Goal: Information Seeking & Learning: Learn about a topic

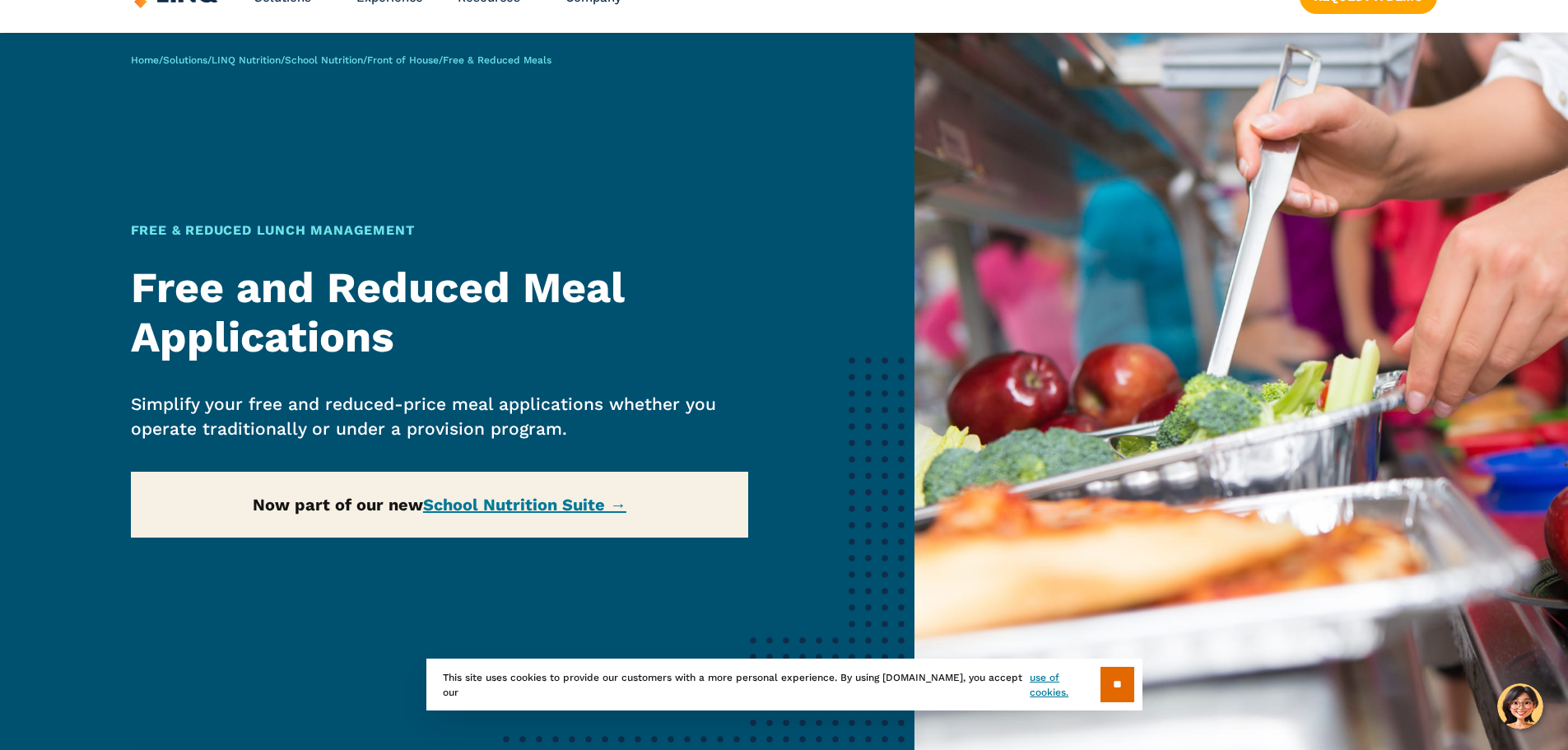
scroll to position [82, 0]
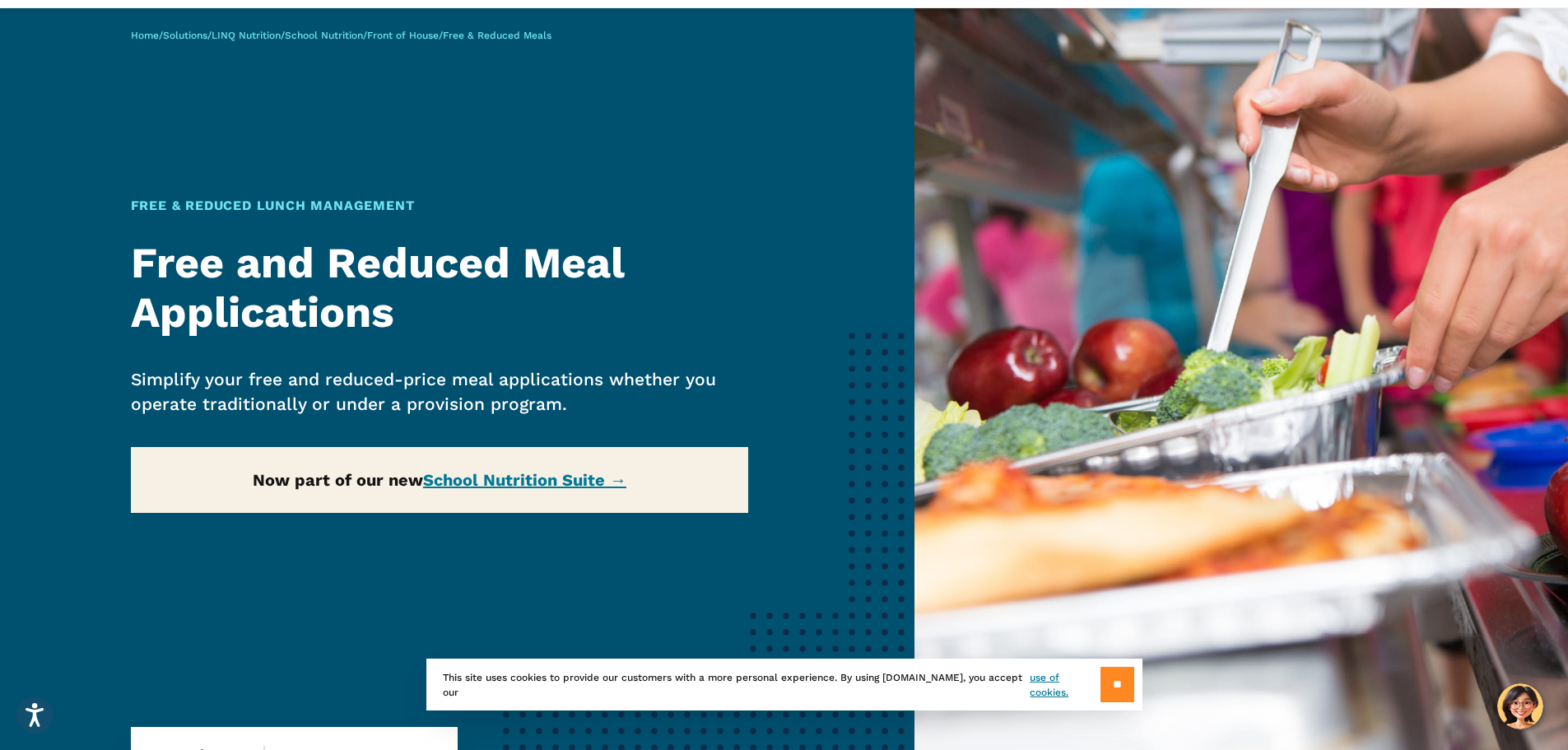
click at [1115, 686] on input "**" at bounding box center [1117, 684] width 34 height 35
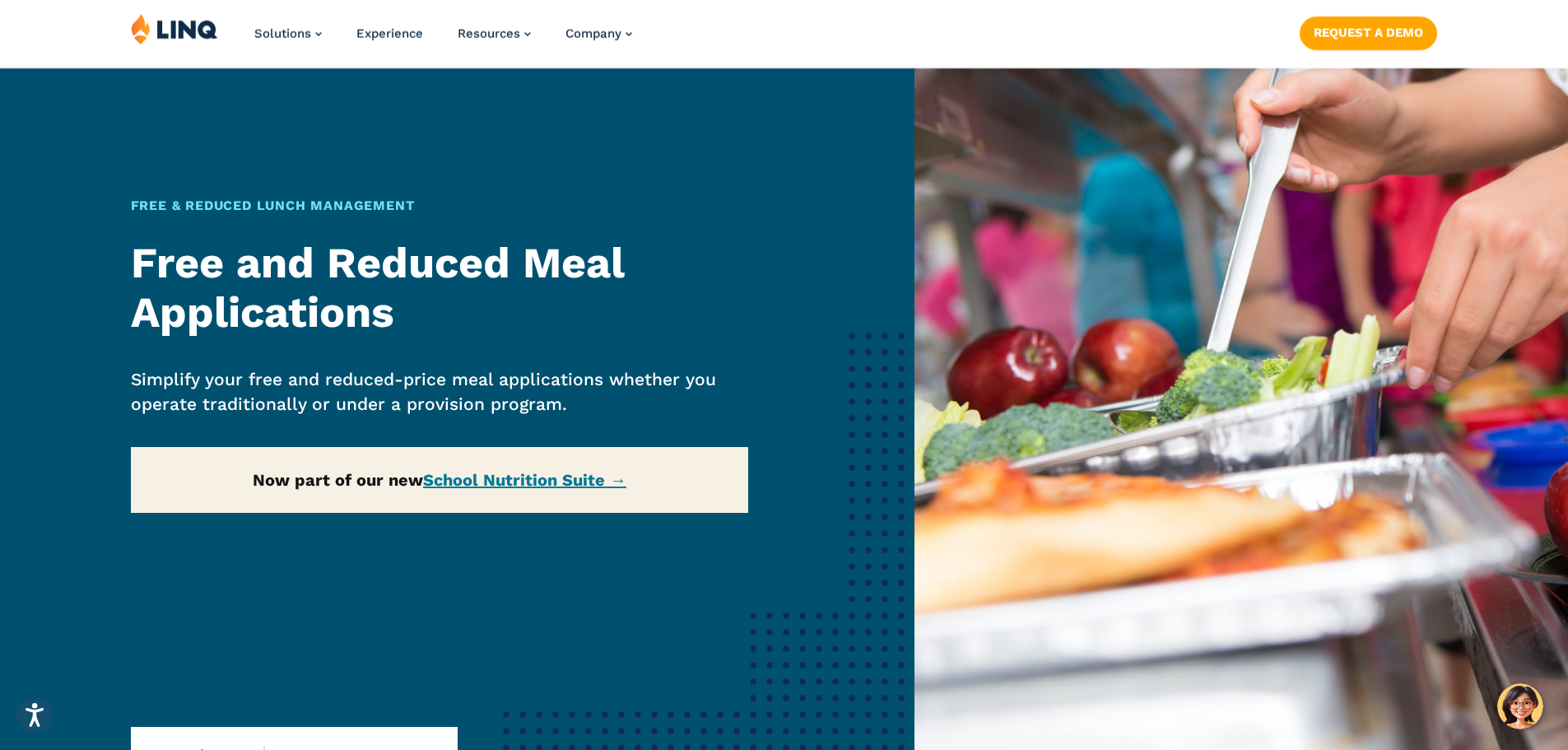
scroll to position [164, 0]
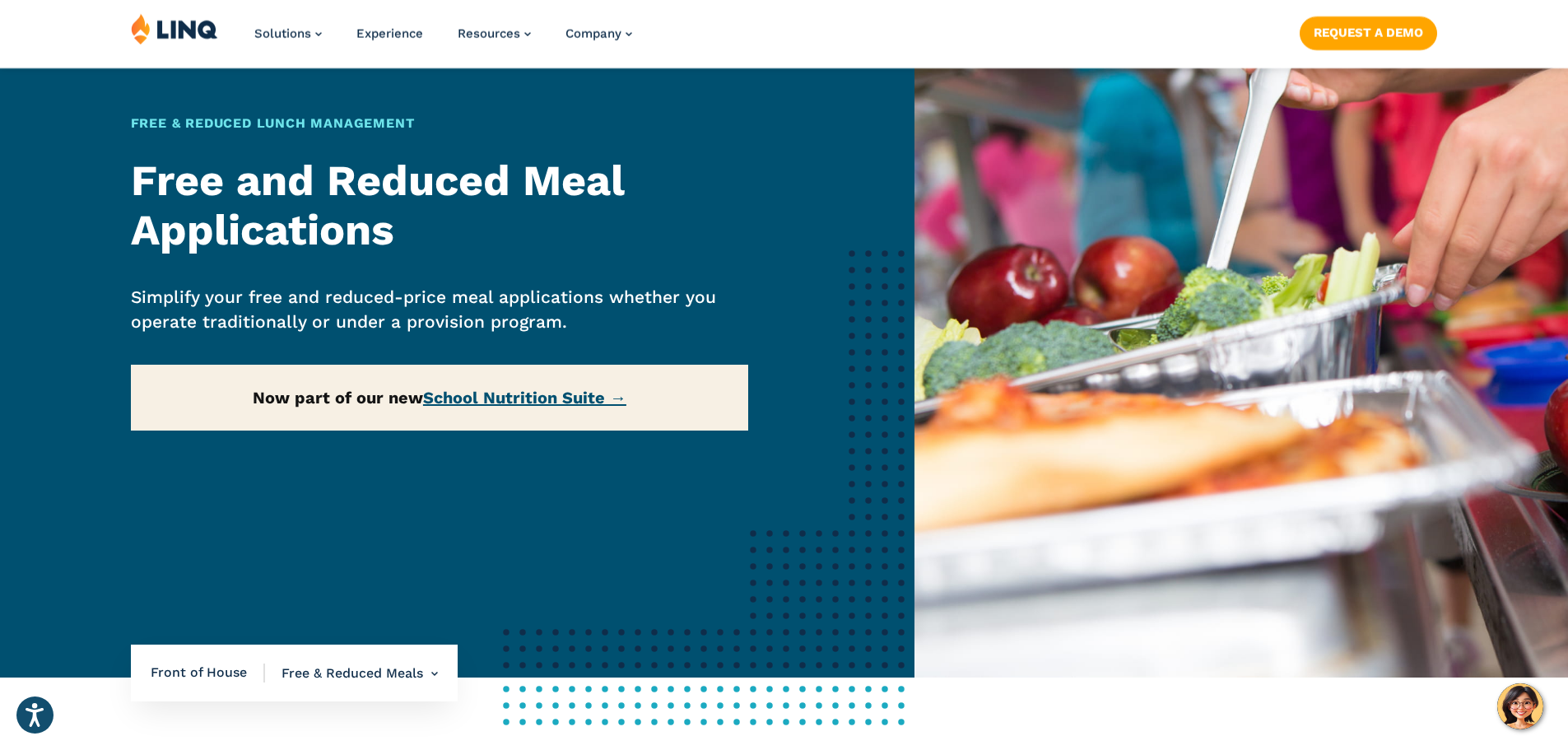
click at [472, 394] on link "School Nutrition Suite →" at bounding box center [524, 397] width 203 height 20
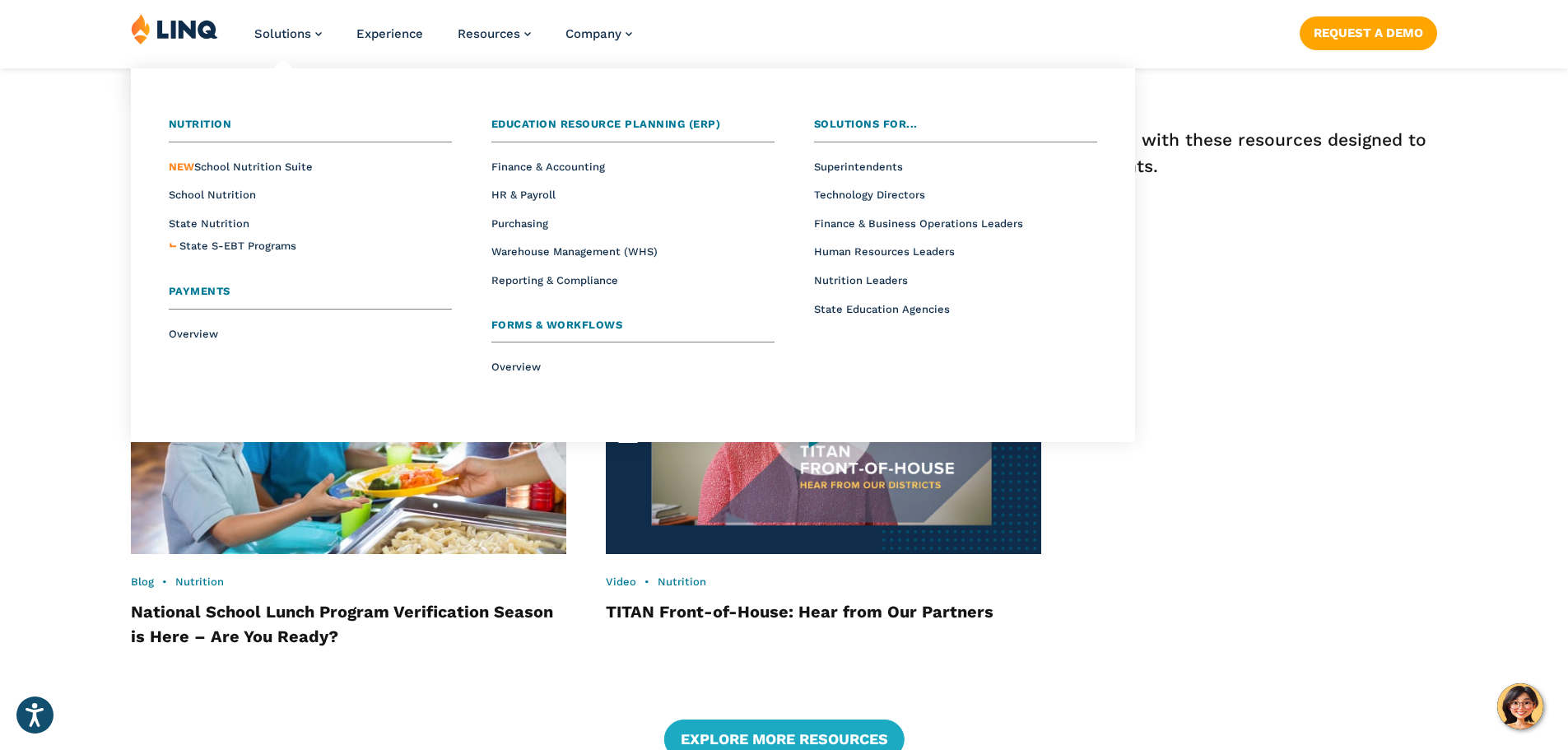
scroll to position [2217, 0]
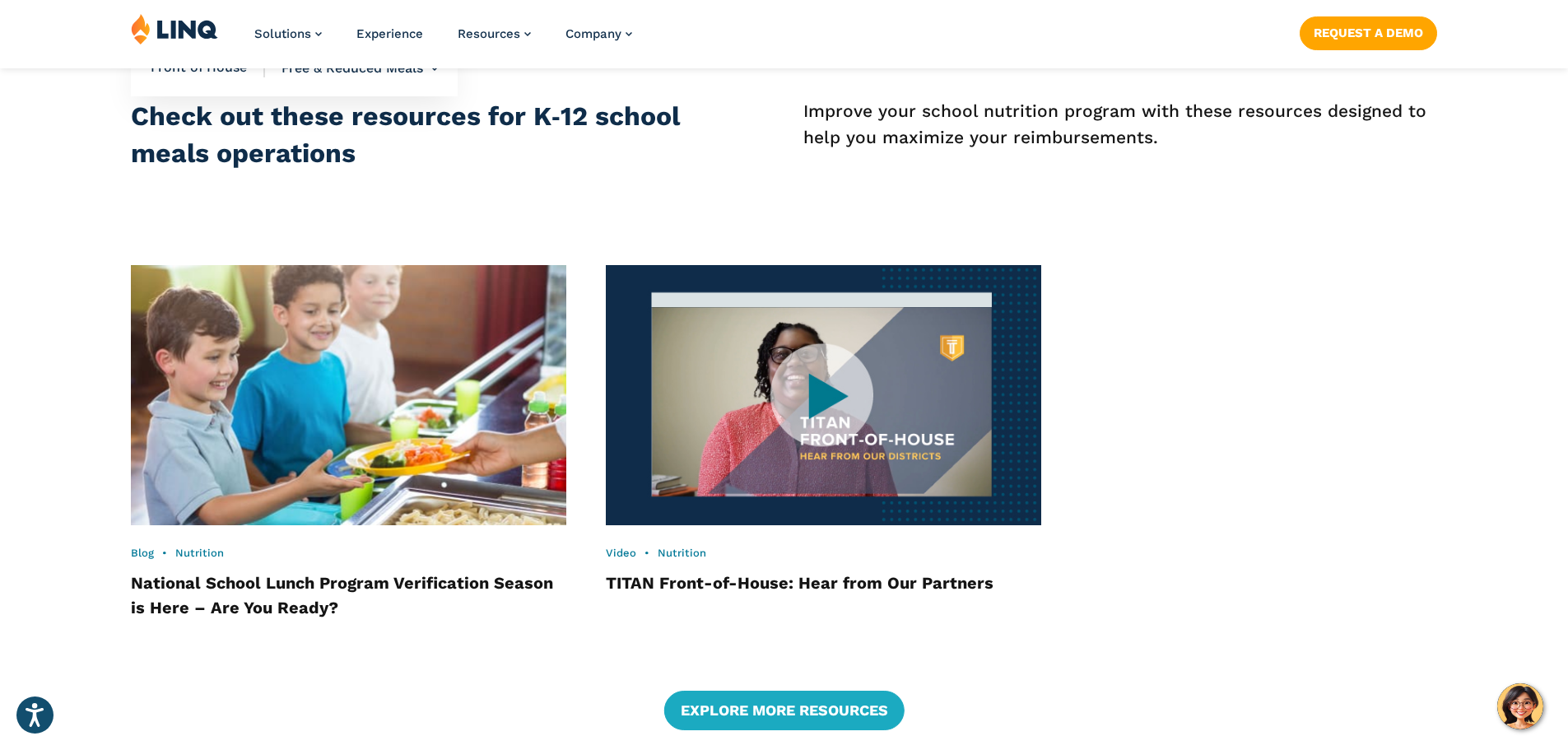
click at [323, 379] on img at bounding box center [348, 395] width 479 height 285
